Goal: Obtain resource: Obtain resource

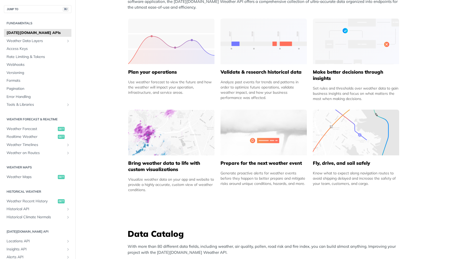
scroll to position [155, 0]
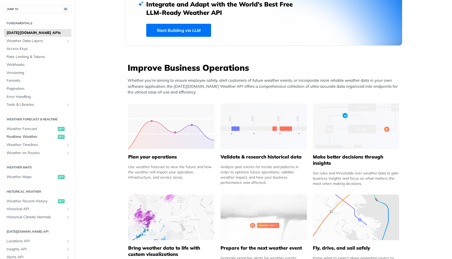
click at [31, 137] on span "Realtime Weather" at bounding box center [32, 136] width 50 height 5
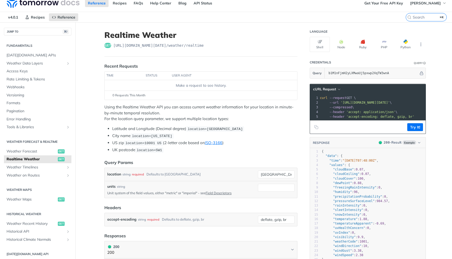
scroll to position [3, 0]
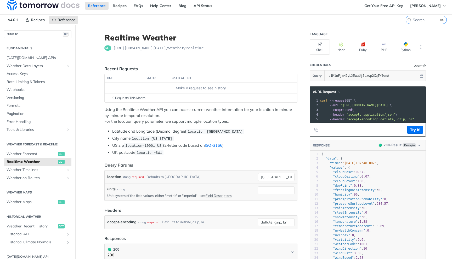
click at [380, 115] on span "'accept: application/json'" at bounding box center [370, 115] width 49 height 4
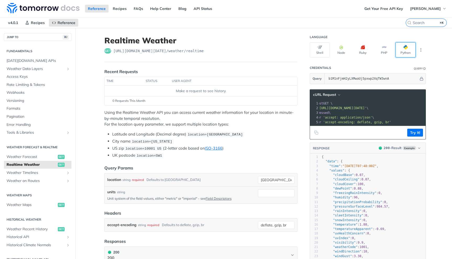
click at [405, 51] on button "Python" at bounding box center [405, 49] width 20 height 15
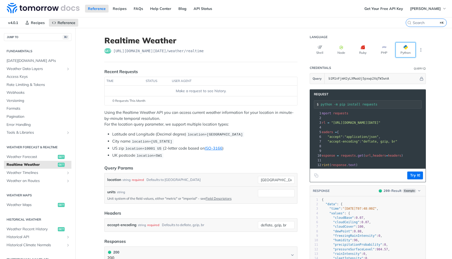
scroll to position [0, 0]
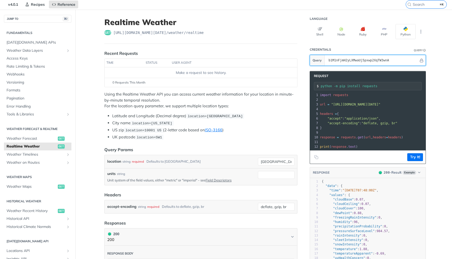
click at [382, 61] on input "b1M1nFjmH2yLXMwaUj5pxwp2XqTW3wnA" at bounding box center [372, 60] width 93 height 10
click at [371, 105] on span ""https://api.tomorrow.io/v4/weather/realtime?location=toronto&apikey=b1M1nFjmH2…" at bounding box center [355, 105] width 49 height 4
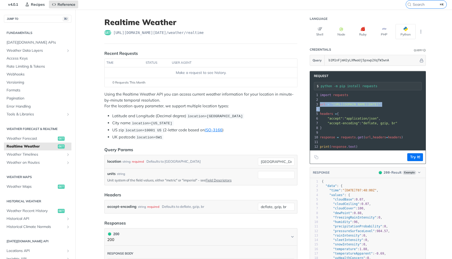
drag, startPoint x: 330, startPoint y: 108, endPoint x: 316, endPoint y: 105, distance: 14.5
click at [319, 105] on div "1 import requests 2 ​ 3 url = "https://api.tomorrow.io/v4/weather/realtime?loca…" at bounding box center [422, 121] width 206 height 56
copy div "url = "https://api.tomorrow.io/v4/weather/realtime?location=toronto&apikey=b1M1…"
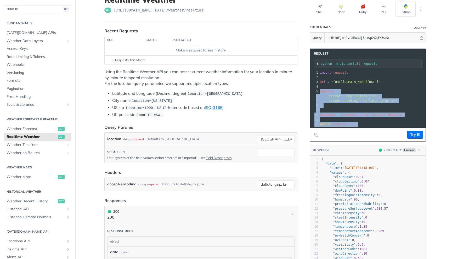
drag, startPoint x: 363, startPoint y: 122, endPoint x: 315, endPoint y: 92, distance: 56.1
click at [319, 92] on div "1 import requests 2 ​ 3 url = "https://api.tomorrow.io/v4/weather/realtime?loca…" at bounding box center [422, 98] width 206 height 56
copy div "headers = { 6 "accept" : "application/json" , 7 "accept-encoding" : "deflate, g…"
